Goal: Task Accomplishment & Management: Complete application form

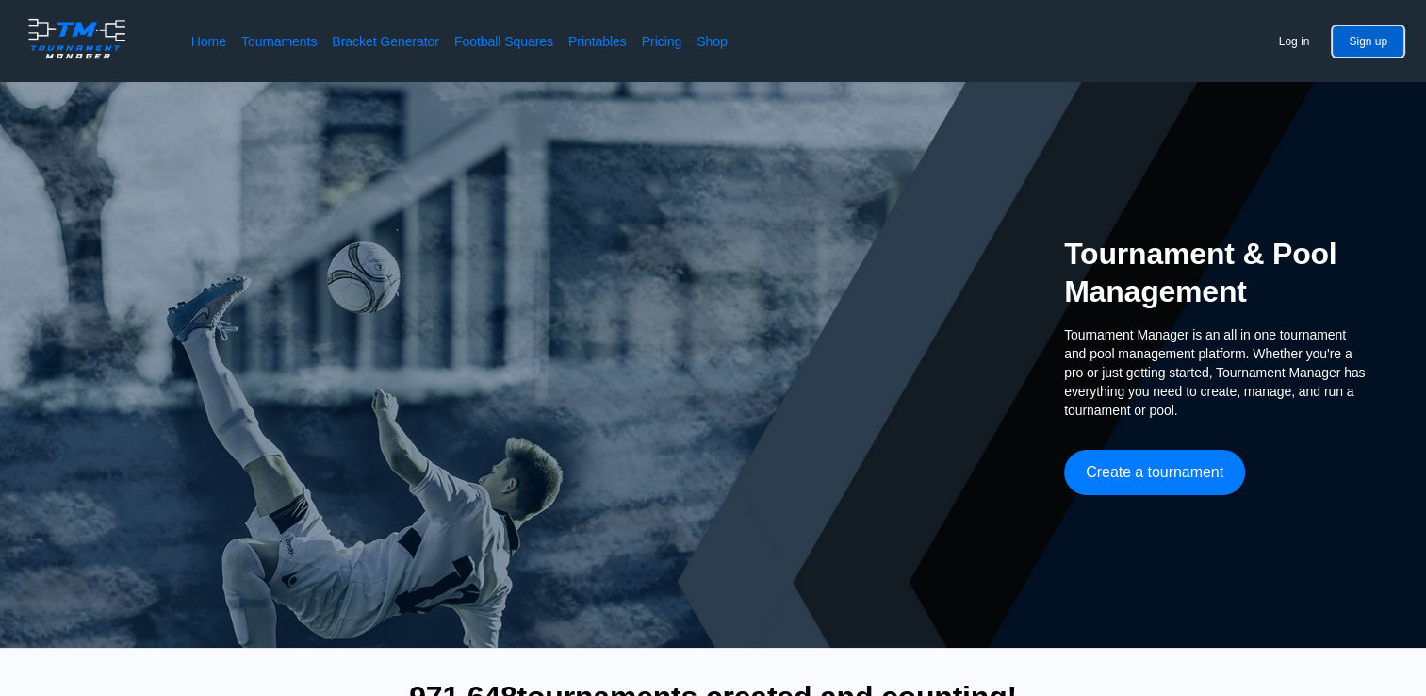
click at [1391, 36] on button "Sign up" at bounding box center [1368, 41] width 71 height 30
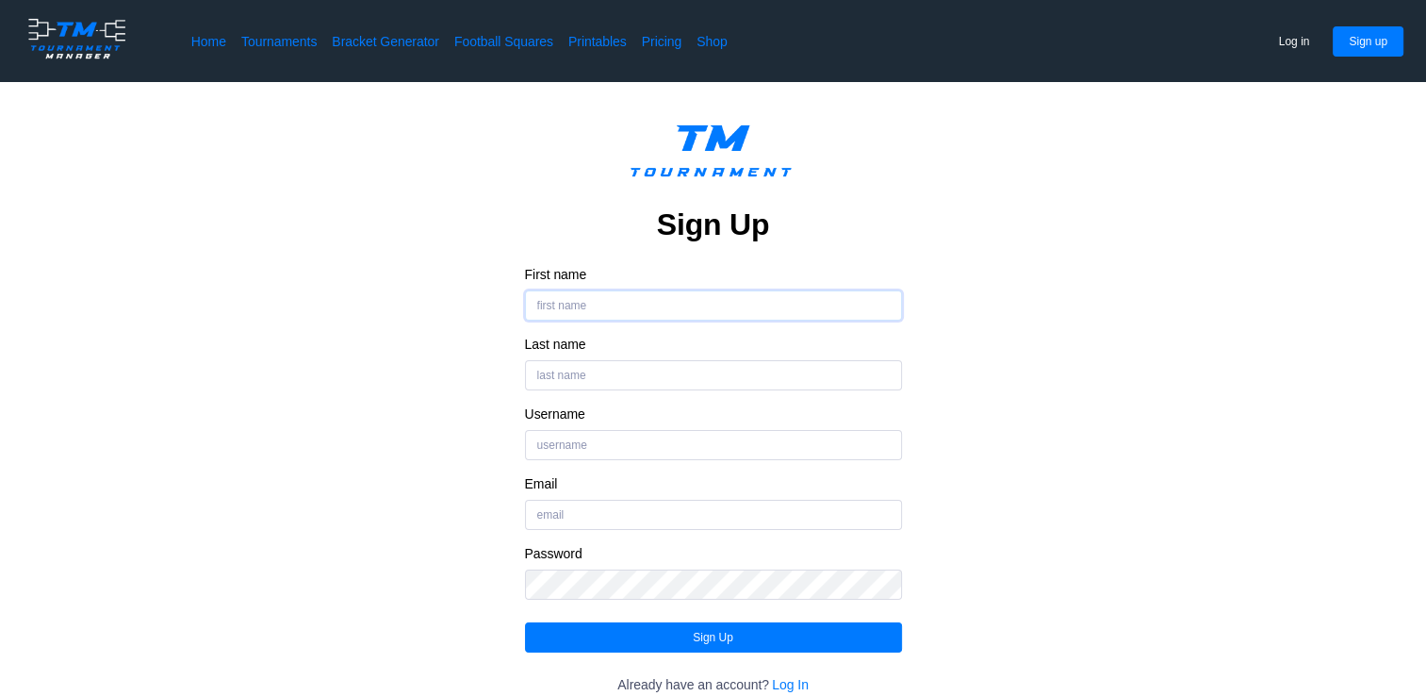
click at [671, 307] on input "First name" at bounding box center [713, 305] width 377 height 30
type input "k"
drag, startPoint x: 671, startPoint y: 307, endPoint x: 626, endPoint y: 386, distance: 90.4
click at [626, 386] on div "Sign Up First name KINGS Last name Username Email Password Sign Up Already have…" at bounding box center [713, 420] width 377 height 616
type input "KINGS"
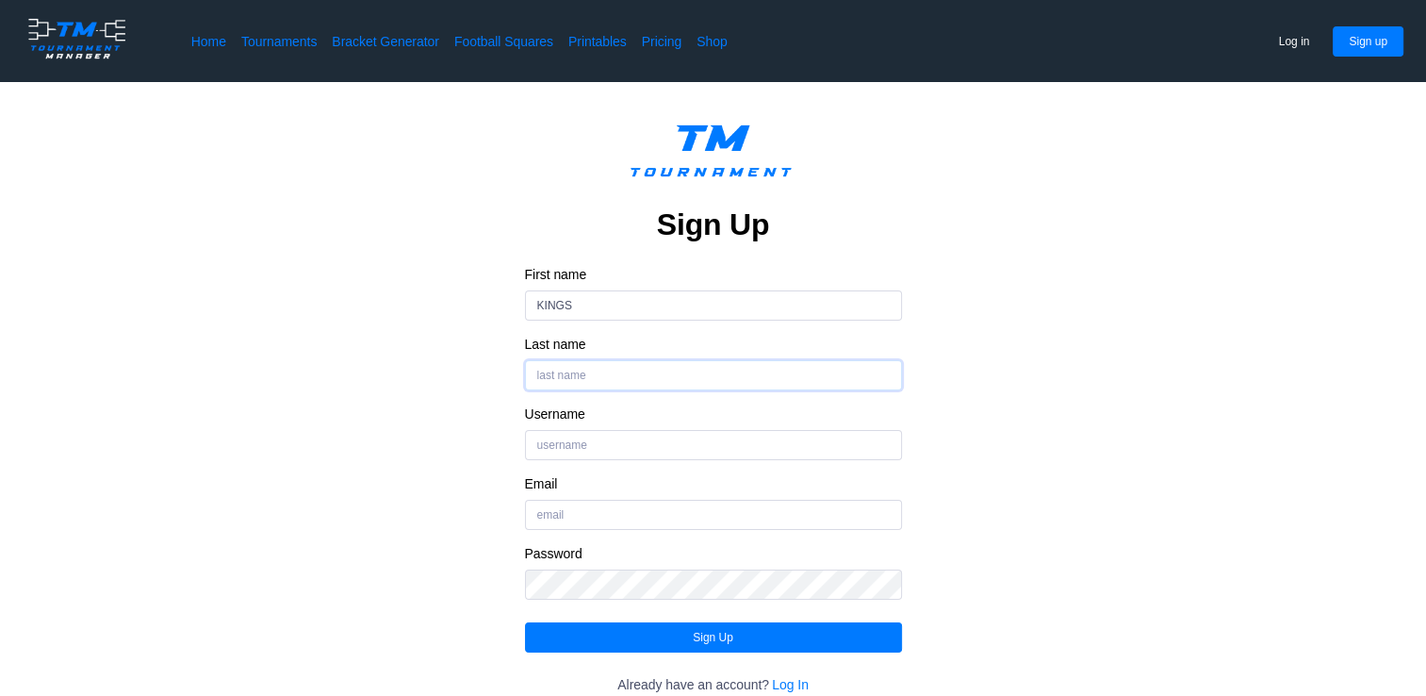
click at [626, 386] on input "Last name" at bounding box center [713, 375] width 377 height 30
type input "BILLIARDS"
click at [588, 444] on input "Username" at bounding box center [713, 445] width 377 height 30
click at [588, 444] on input "[PERSON_NAME] S" at bounding box center [713, 445] width 377 height 30
type input "[PERSON_NAME]"
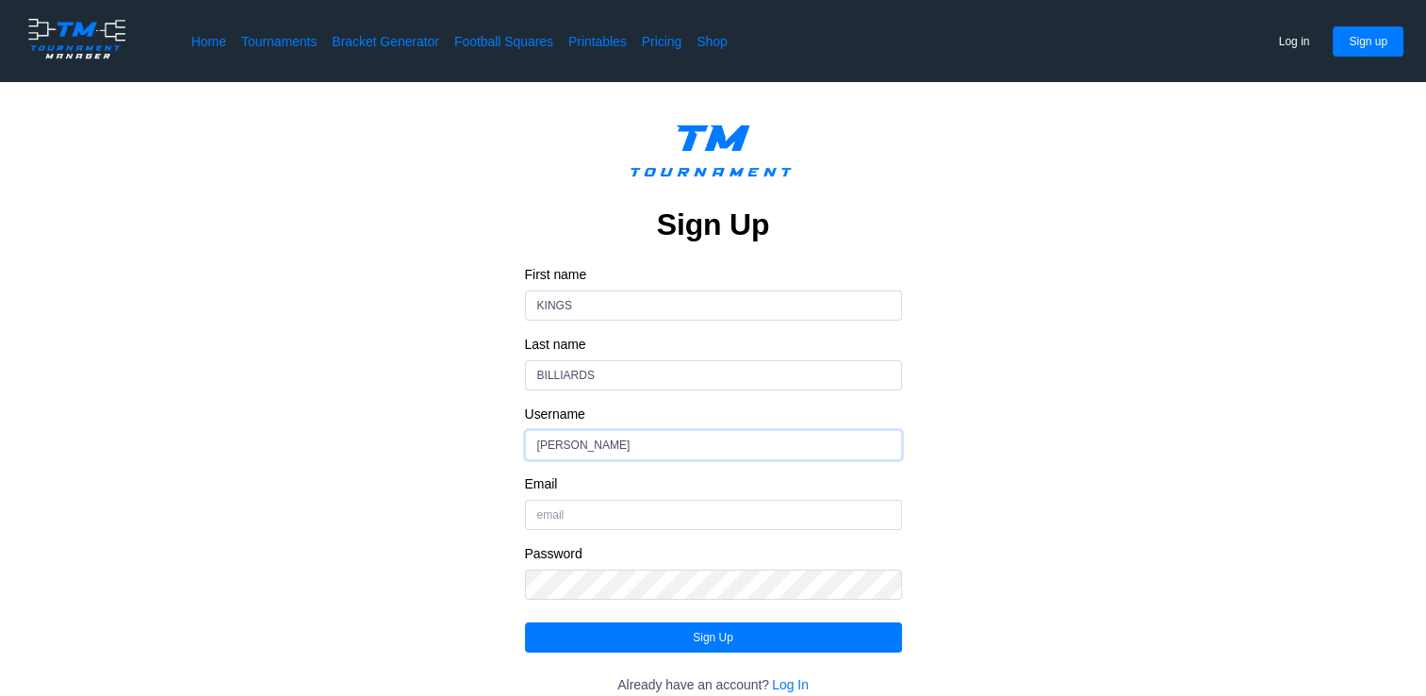
click at [588, 444] on input "[PERSON_NAME]" at bounding box center [713, 445] width 377 height 30
click at [554, 514] on input "Email" at bounding box center [713, 515] width 377 height 30
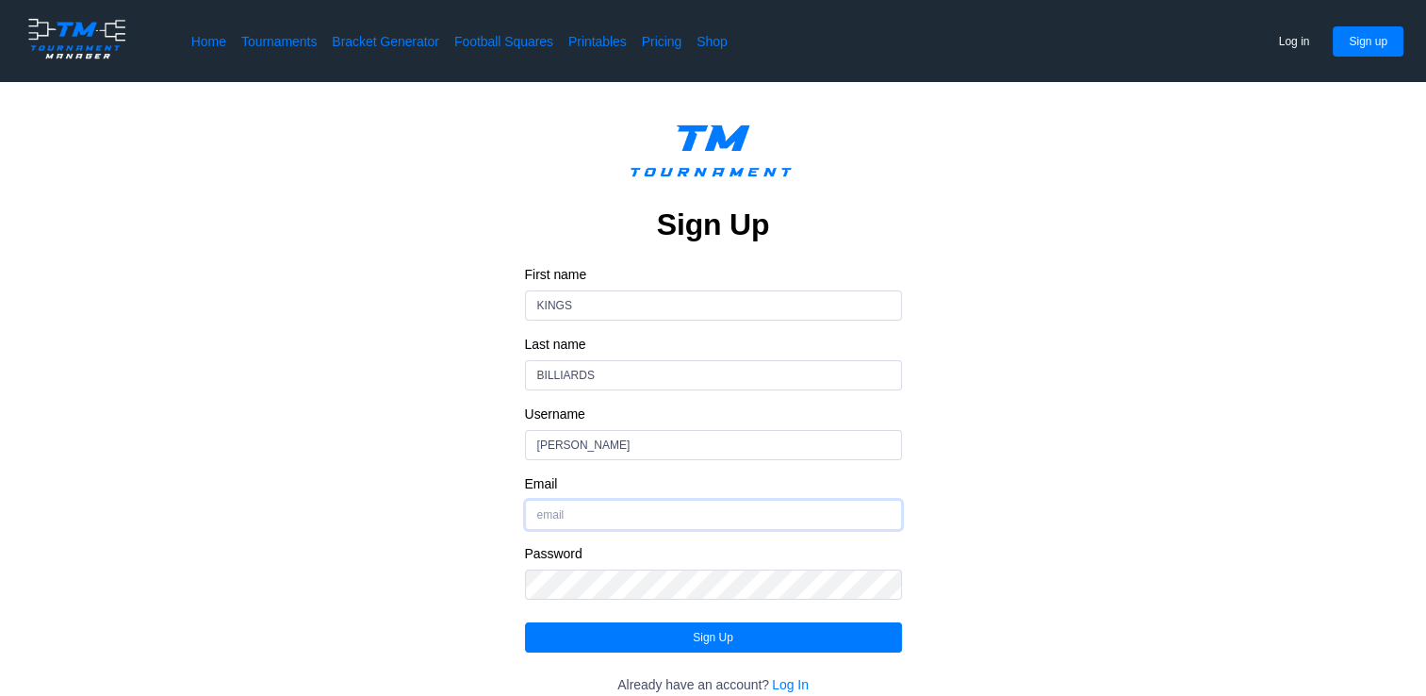
click at [553, 514] on input "Email" at bounding box center [713, 515] width 377 height 30
type input "[EMAIL_ADDRESS][DOMAIN_NAME]"
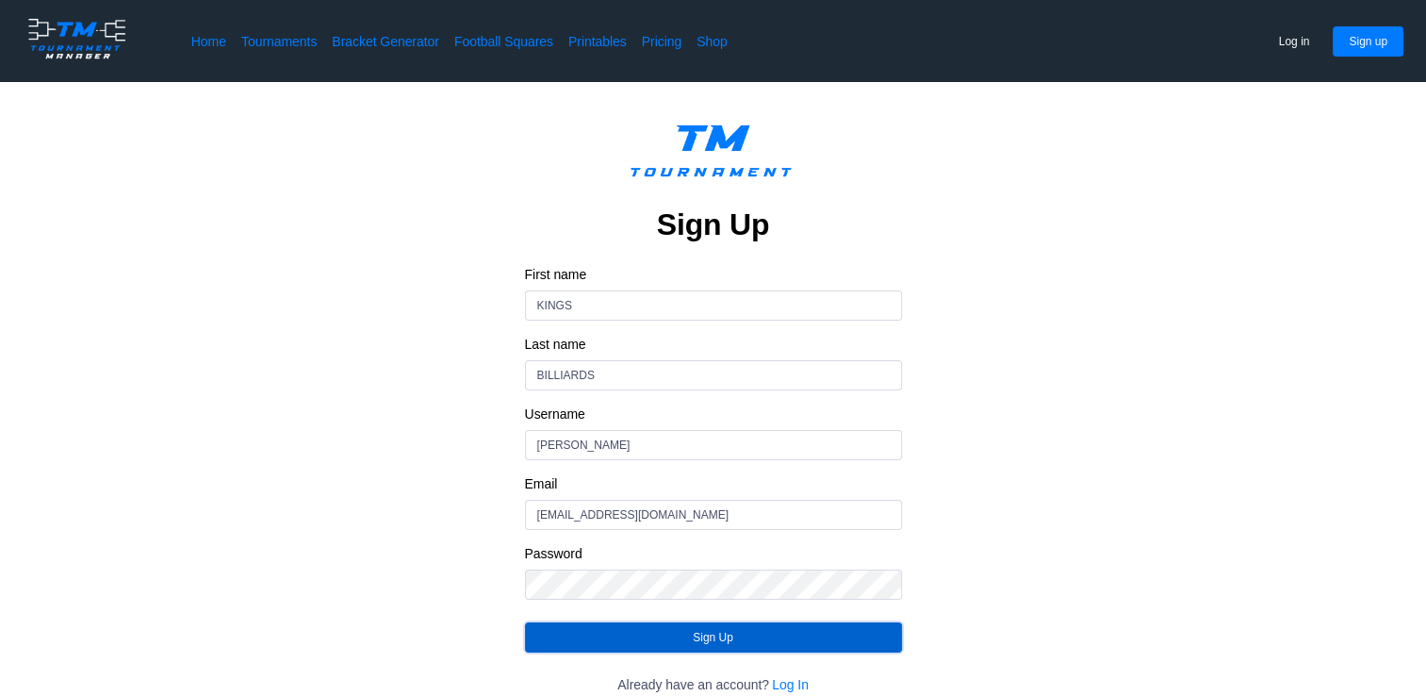
click at [681, 638] on button "Sign Up" at bounding box center [713, 637] width 377 height 30
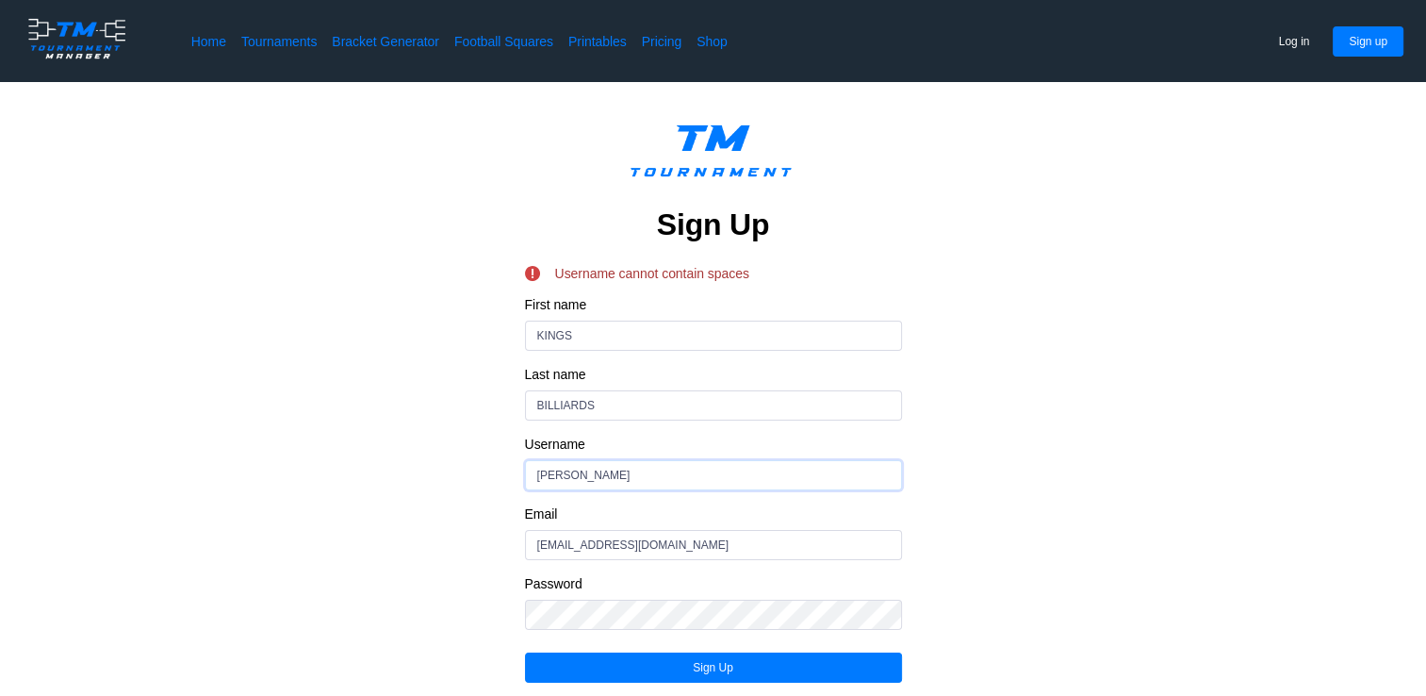
click at [587, 471] on input "[PERSON_NAME]" at bounding box center [713, 475] width 377 height 30
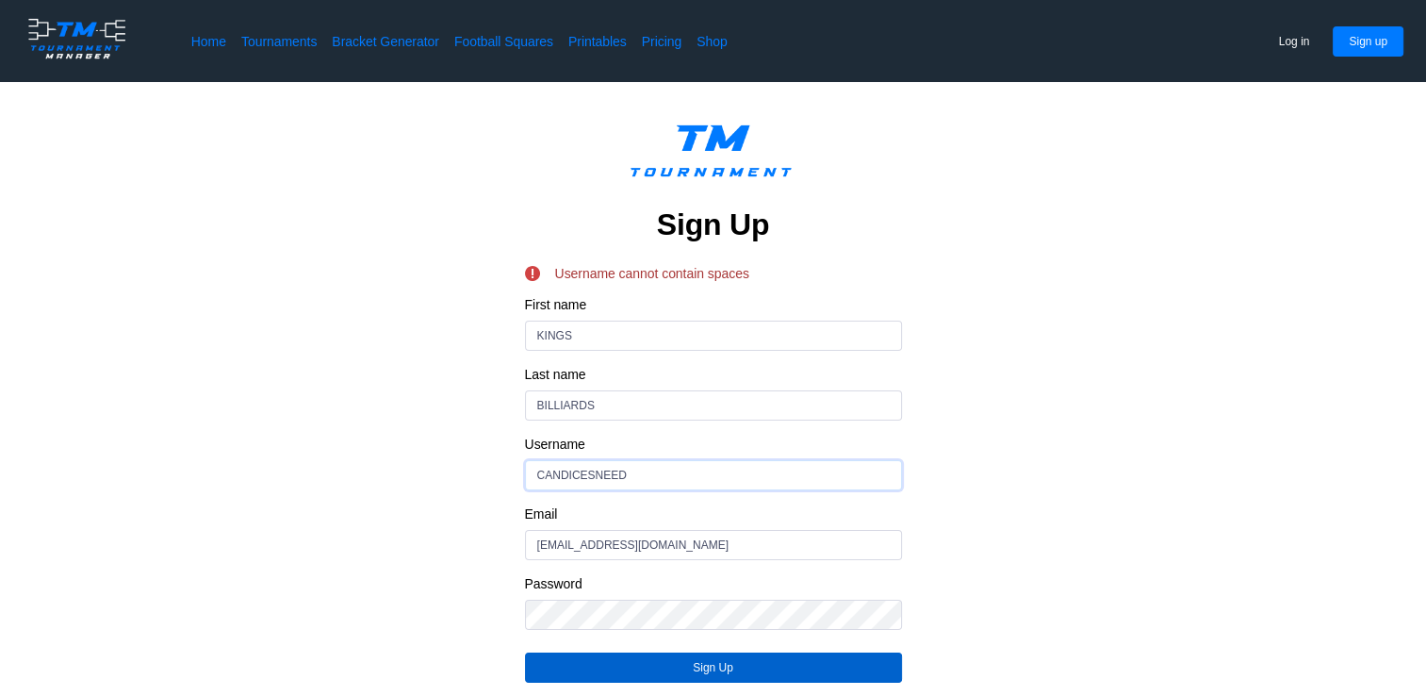
type input "CANDICESNEED"
click at [694, 677] on button "Sign Up" at bounding box center [713, 667] width 377 height 30
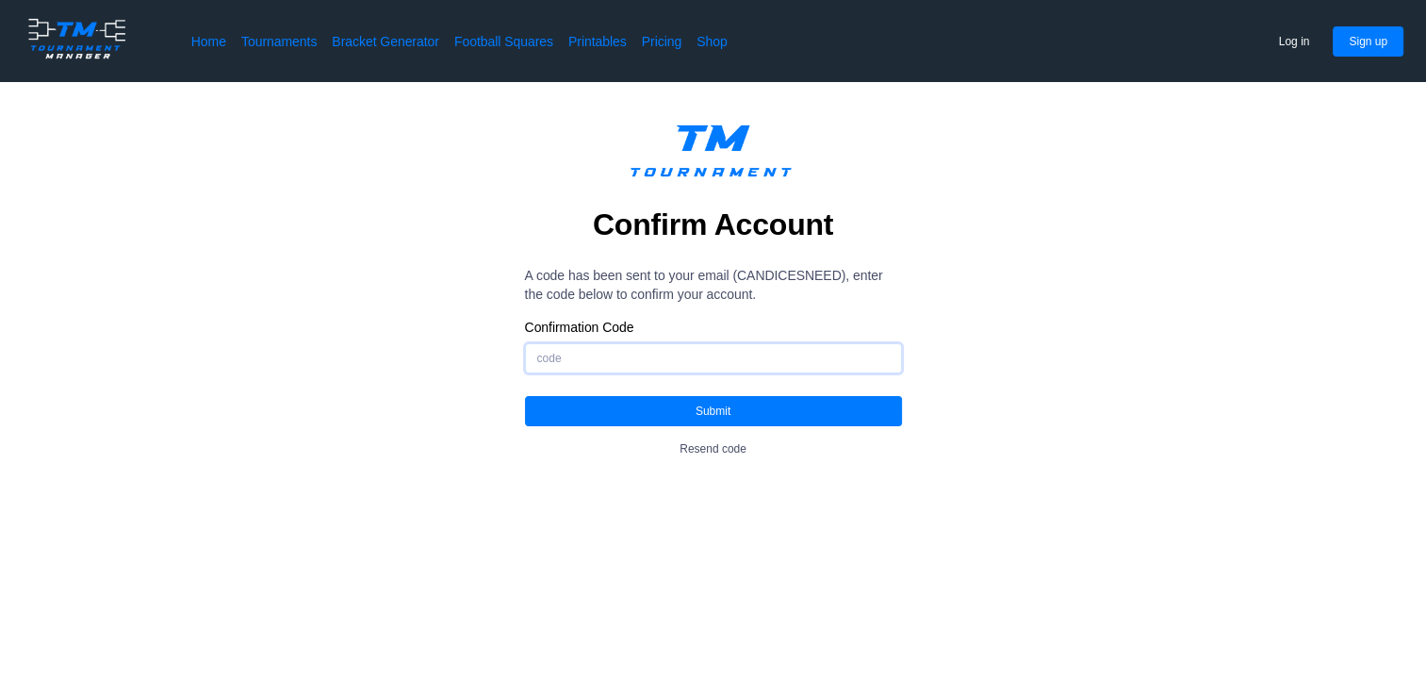
click at [698, 368] on input "Confirmation Code" at bounding box center [713, 358] width 377 height 30
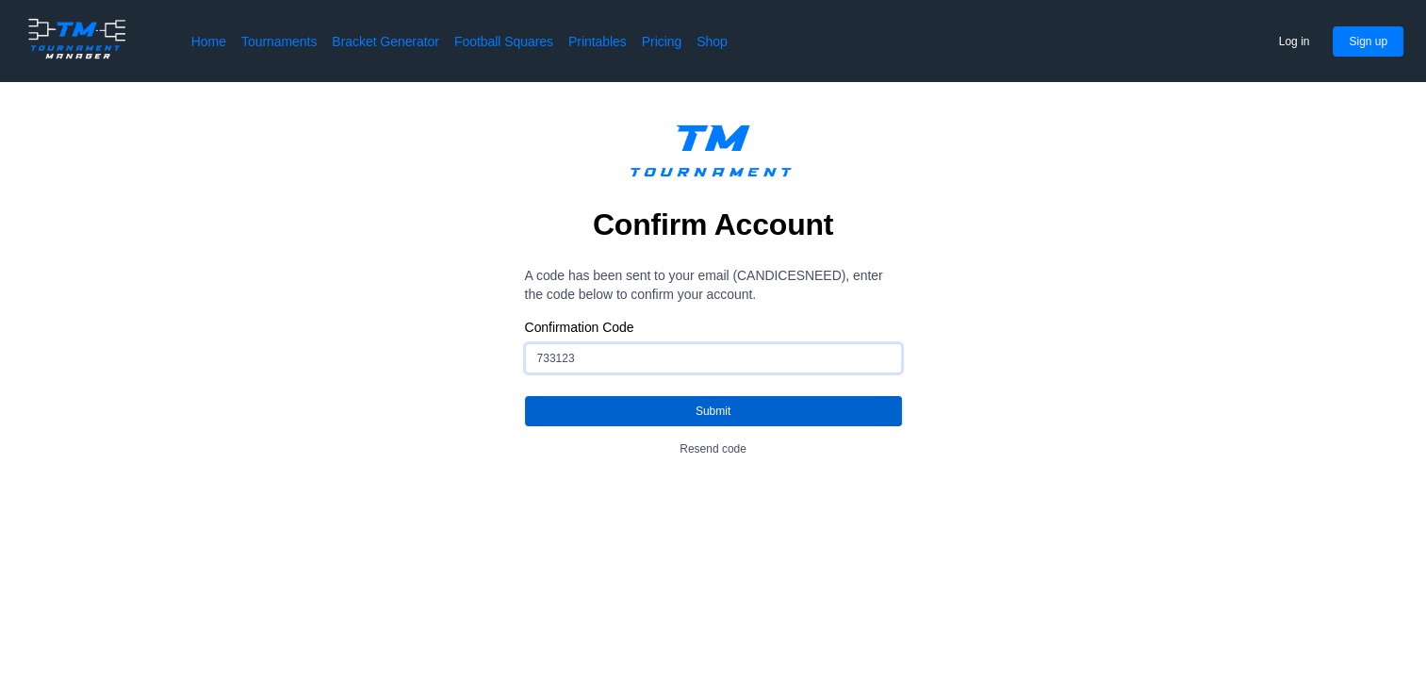
type input "733123"
click at [698, 413] on button "Submit" at bounding box center [713, 411] width 377 height 30
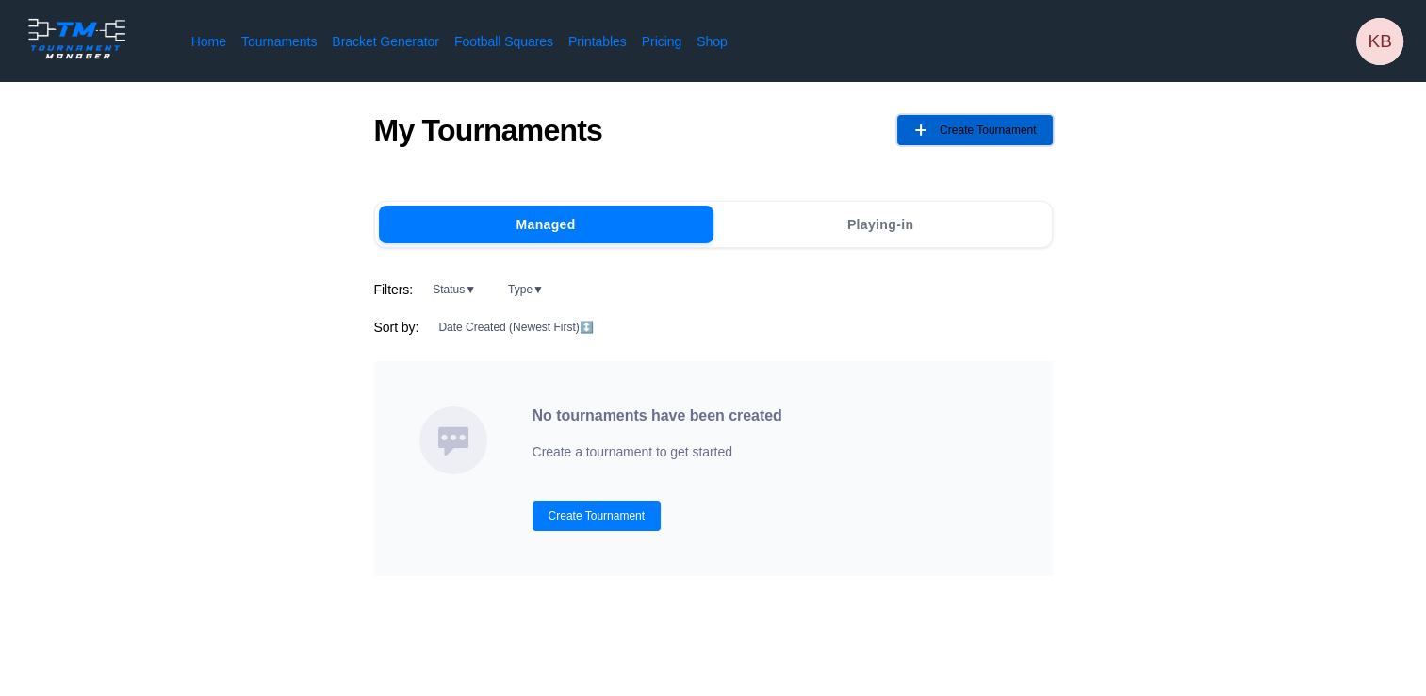
click at [977, 131] on span "Create Tournament" at bounding box center [988, 130] width 97 height 30
